Goal: Check status: Check status

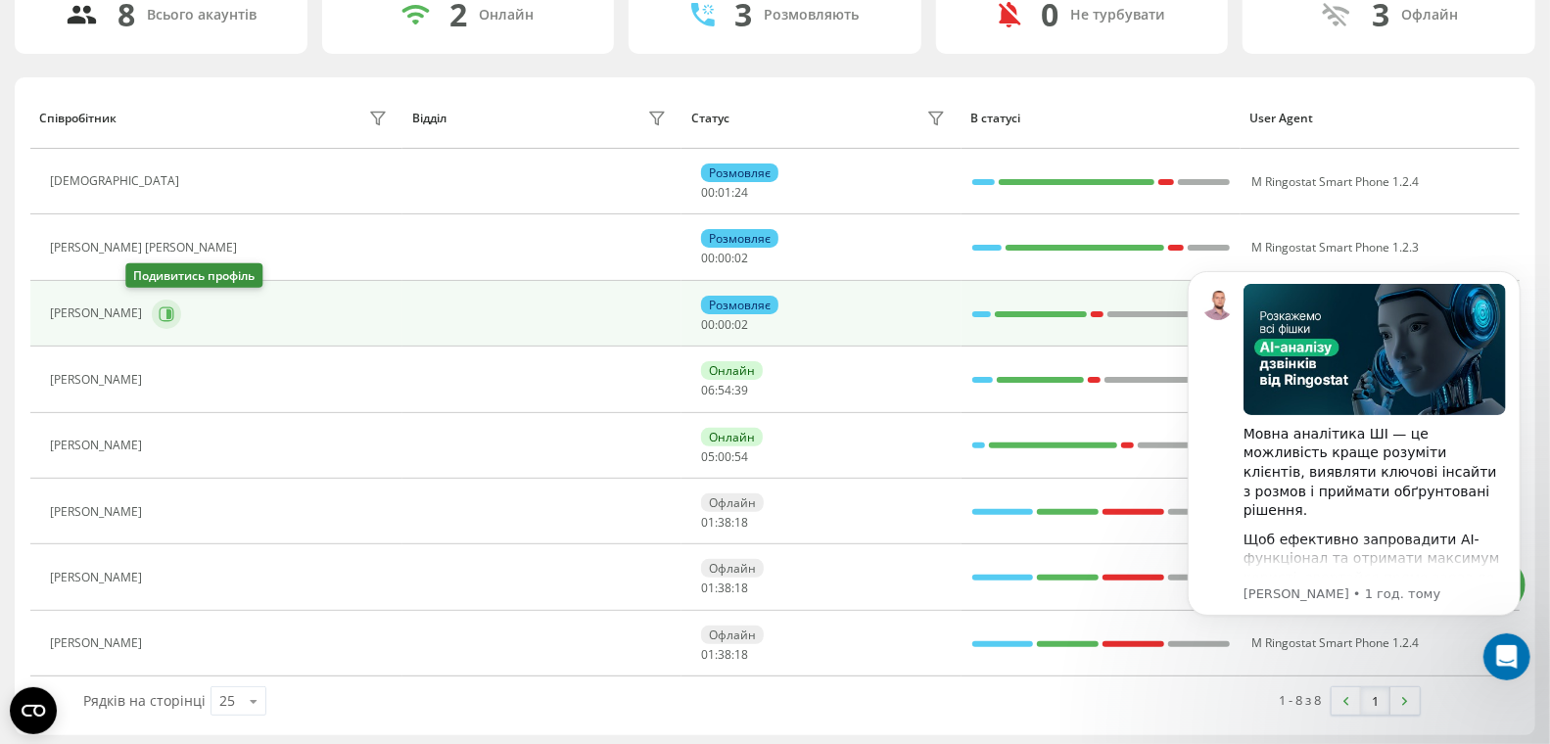
click at [166, 313] on icon at bounding box center [168, 313] width 5 height 10
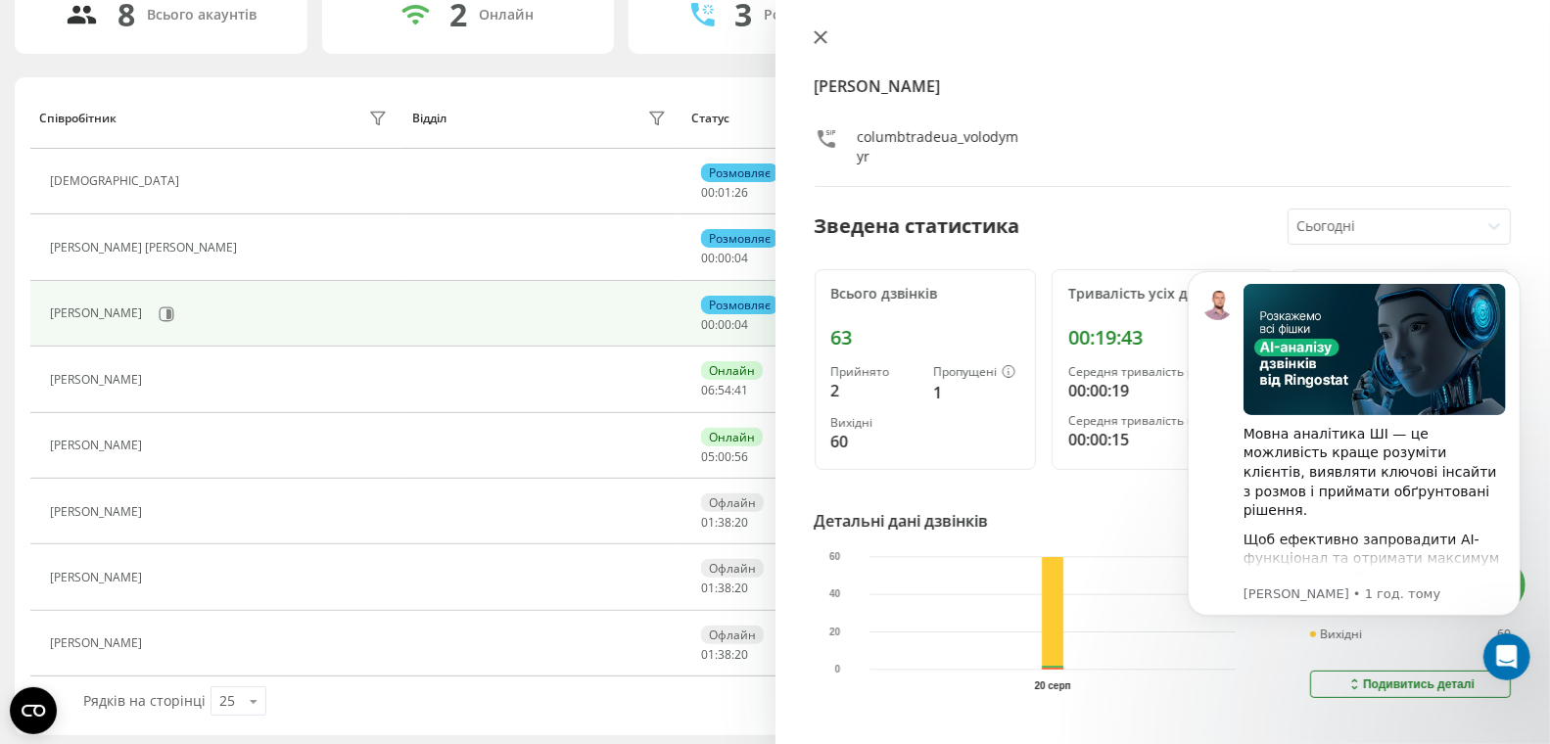
click at [822, 36] on icon at bounding box center [820, 37] width 12 height 12
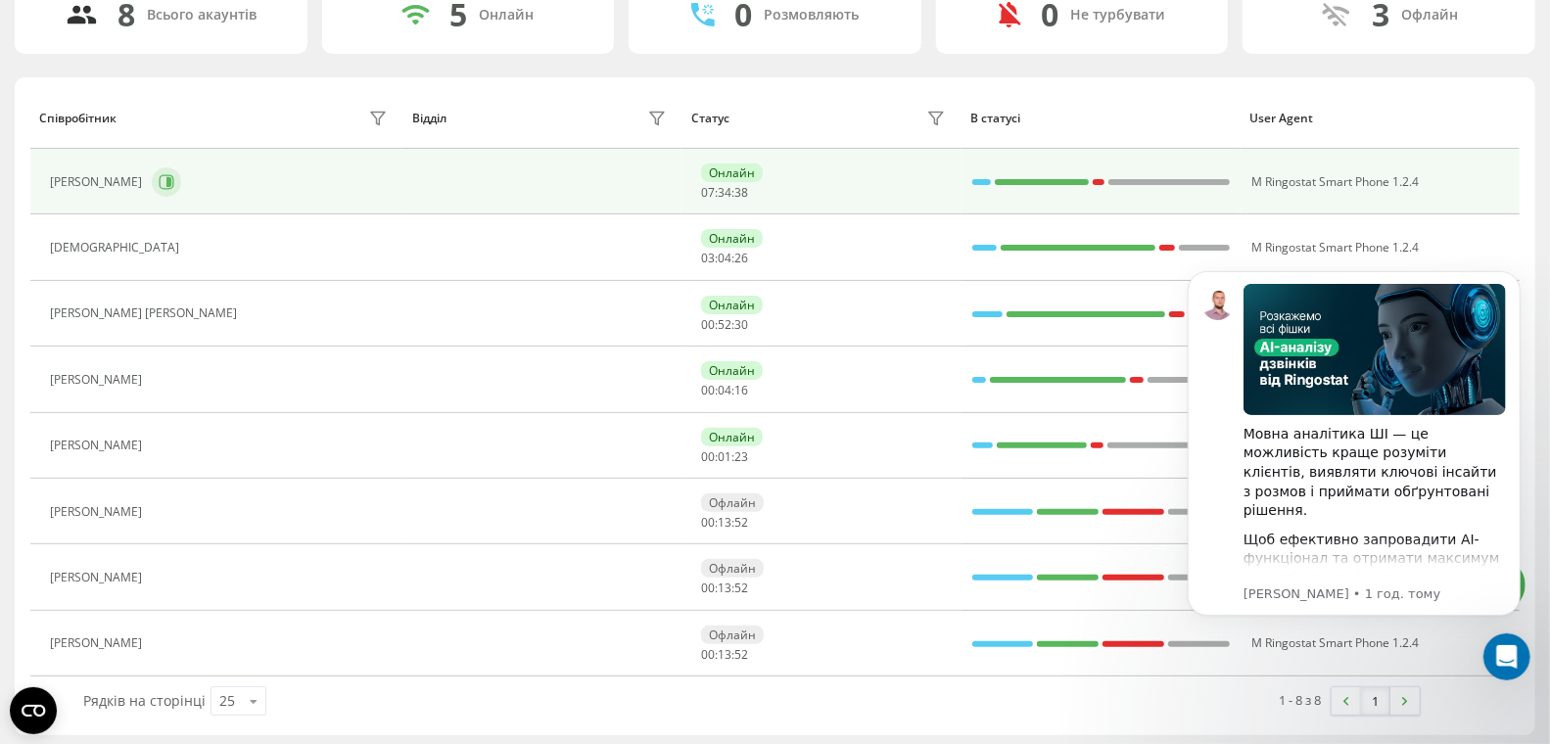
click at [166, 182] on icon at bounding box center [168, 182] width 5 height 10
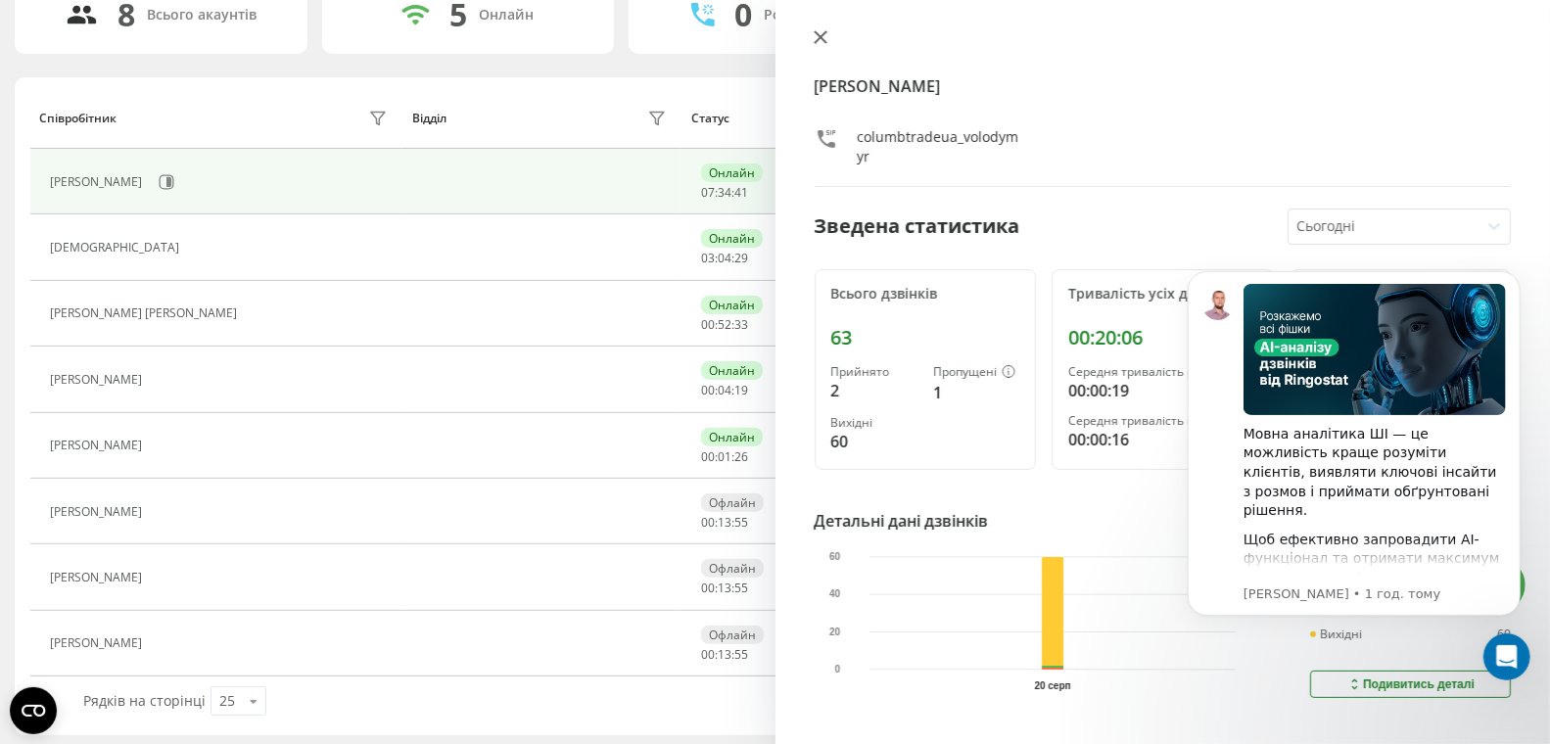
click at [818, 38] on icon at bounding box center [820, 37] width 12 height 12
